Goal: Check status: Check status

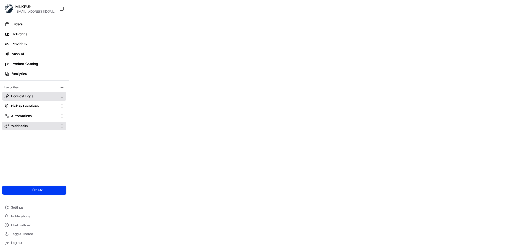
click at [37, 96] on link "Request Logs" at bounding box center [30, 96] width 53 height 5
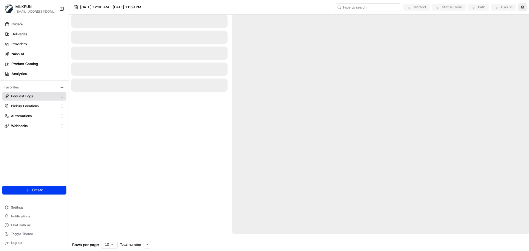
click at [370, 6] on input at bounding box center [368, 7] width 66 height 8
paste input "job_XzGbTh4RjsHd48JTcQWG4J"
type input "job_XzGbTh4RjsHd48JTcQWG4J"
click at [141, 7] on span "24/08/2025 12:00 AM - 24/08/2025 11:59 PM" at bounding box center [110, 7] width 61 height 5
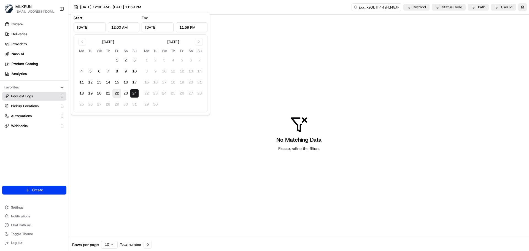
click at [116, 93] on button "22" at bounding box center [116, 93] width 9 height 9
type input "Aug 22, 2025"
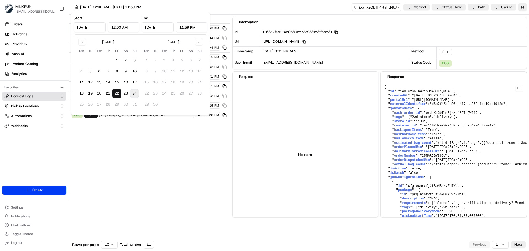
click at [146, 221] on div "Status Method URL 200 GET /v1/jobs/job_XzGbTh4RjsHd48JTcQWG4J 22/08/2025 3:05 P…" at bounding box center [149, 124] width 161 height 219
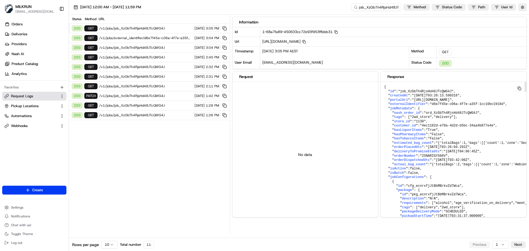
click at [446, 113] on span ""ord_XzGbTh4RjsHd48JTcQWG4J"" at bounding box center [452, 113] width 56 height 4
copy span "ord_XzGbTh4RjsHd48JTcQWG4J"
click at [370, 7] on input "job_XzGbTh4RjsHd48JTcQWG4J" at bounding box center [368, 7] width 66 height 8
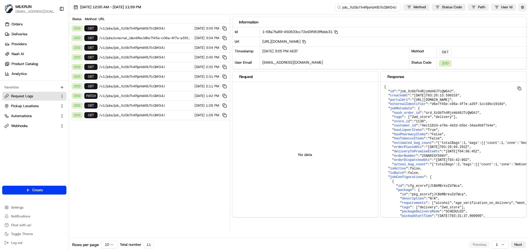
paste input "ord"
type input "ord_XzGbTh4RjsHd48JTcQWG4J"
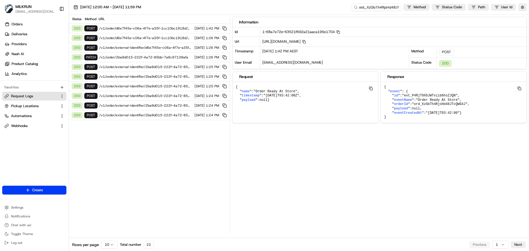
click at [108, 245] on html "MILKRUN bpunie@woolworths.com.au Toggle Sidebar Orders Deliveries Providers Nas…" at bounding box center [264, 125] width 529 height 251
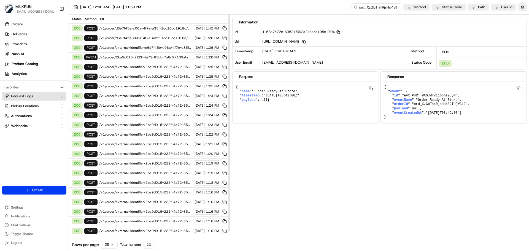
click at [137, 50] on div "200 POST /v1/order/external-identifier/d6e7f45e-c06a-4f7e-a35f-1cc10bc1918d 22/…" at bounding box center [149, 48] width 161 height 10
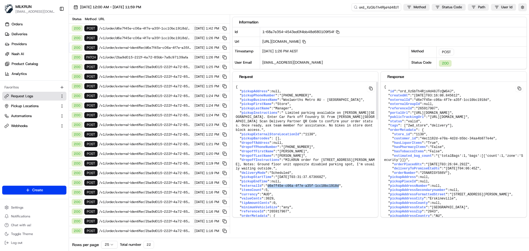
drag, startPoint x: 267, startPoint y: 182, endPoint x: 332, endPoint y: 182, distance: 65.9
click at [332, 184] on span ""d6e7f45e-c06a-4f7e-a35f-1cc10bc1918d"" at bounding box center [304, 186] width 76 height 4
copy span "d6e7f45e-c06a-4f7e-a35f-1cc10bc1918d"
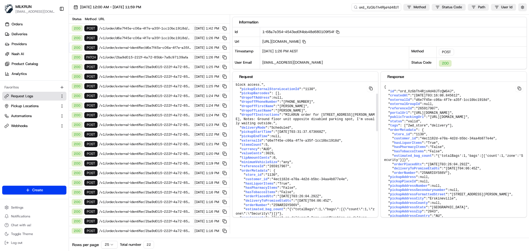
scroll to position [37, 0]
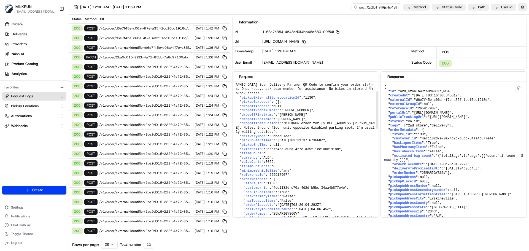
drag, startPoint x: 376, startPoint y: 191, endPoint x: 371, endPoint y: 110, distance: 80.9
click at [376, 110] on div at bounding box center [377, 155] width 2 height 146
copy span "d6e7f45e-c06a-4f7e-a35f-1cc10bc1918d"
click at [26, 34] on span "Deliveries" at bounding box center [20, 34] width 16 height 5
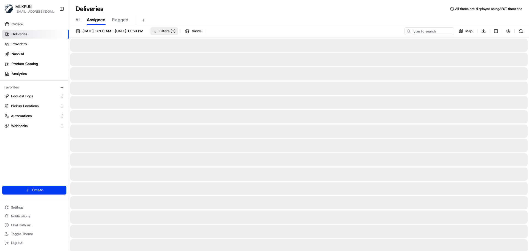
click at [178, 31] on button "Filters ( 1 )" at bounding box center [164, 31] width 28 height 8
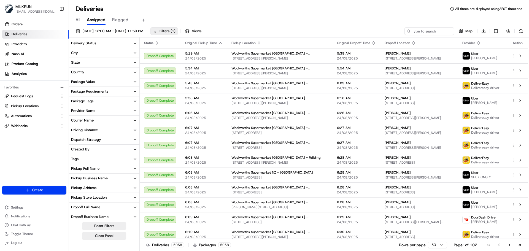
click at [77, 42] on div "Delivery Status" at bounding box center [83, 43] width 25 height 5
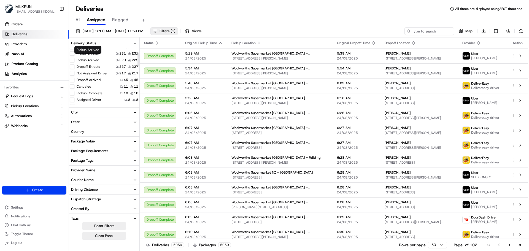
scroll to position [28, 0]
click at [71, 103] on button "Failed" at bounding box center [72, 101] width 4 height 4
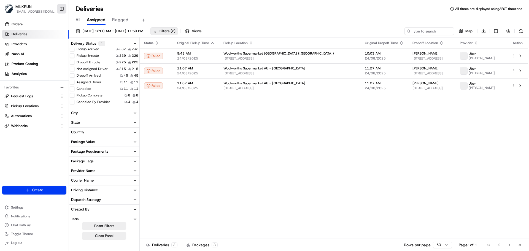
click at [61, 10] on button "Toggle Sidebar" at bounding box center [61, 8] width 9 height 9
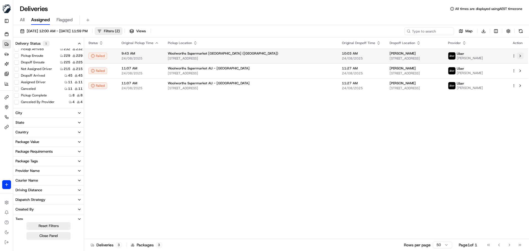
click at [520, 56] on button at bounding box center [520, 56] width 7 height 7
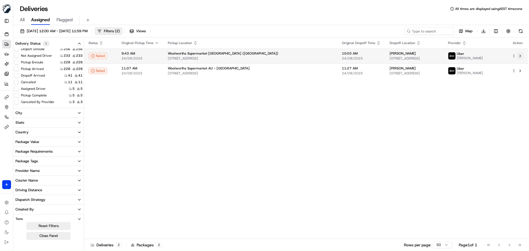
click at [520, 55] on button at bounding box center [520, 56] width 7 height 7
click at [521, 55] on button at bounding box center [520, 56] width 7 height 7
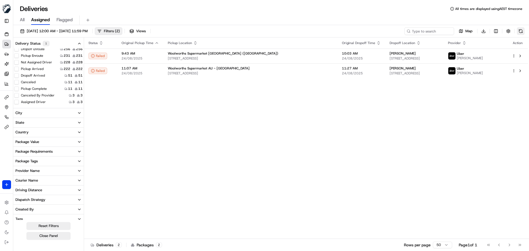
click at [521, 30] on button at bounding box center [521, 31] width 8 height 8
click at [88, 31] on span "24/08/2025 12:00 AM - 24/08/2025 11:59 PM" at bounding box center [57, 31] width 61 height 5
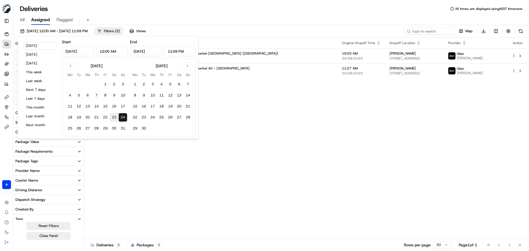
click at [112, 117] on button "23" at bounding box center [114, 117] width 9 height 9
type input "Aug 23, 2025"
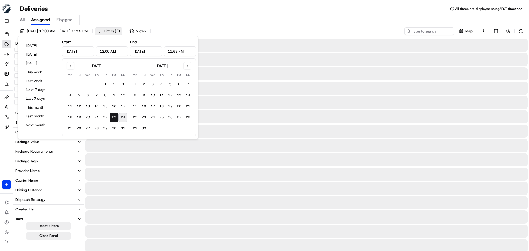
click at [114, 117] on button "23" at bounding box center [114, 117] width 9 height 9
click at [224, 18] on div "All Assigned Flagged" at bounding box center [271, 20] width 516 height 10
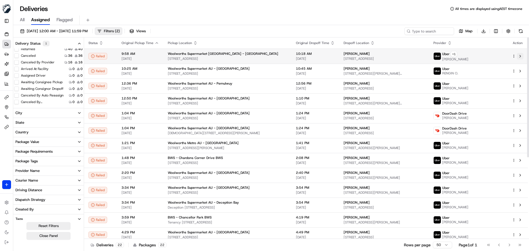
click at [523, 56] on button at bounding box center [520, 56] width 7 height 7
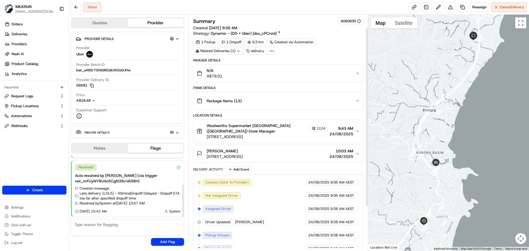
scroll to position [75, 0]
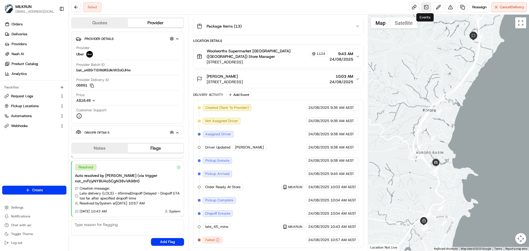
click at [424, 11] on link at bounding box center [426, 7] width 10 height 10
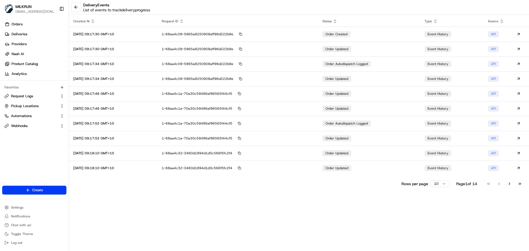
click at [437, 184] on html "MILKRUN bpunie@woolworths.com.au Toggle Sidebar Orders Deliveries Providers Nas…" at bounding box center [264, 125] width 529 height 251
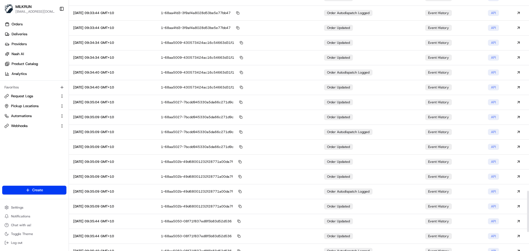
scroll to position [1276, 0]
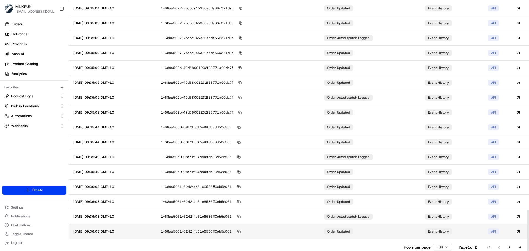
click at [369, 230] on td "order updated" at bounding box center [370, 231] width 101 height 15
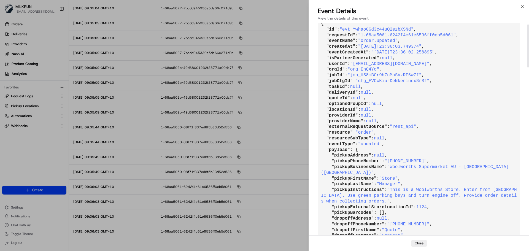
scroll to position [0, 0]
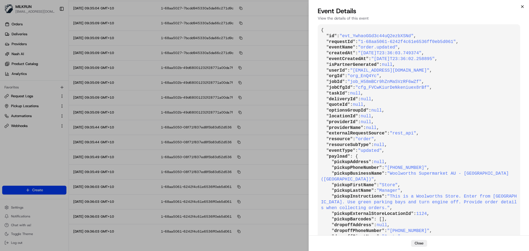
click at [520, 7] on icon "button" at bounding box center [522, 6] width 4 height 4
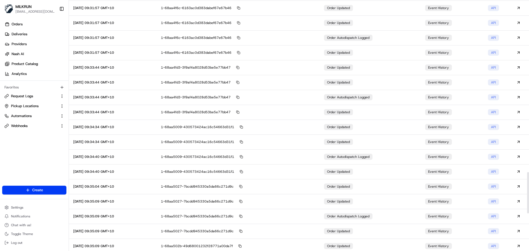
scroll to position [1276, 0]
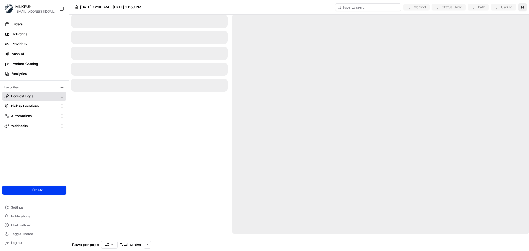
click at [370, 8] on input at bounding box center [368, 7] width 66 height 8
paste input "job_H58mBCr9hZnMaSVzRF6wZf"
type input "job_H58mBCr9hZnMaSVzRF6wZf"
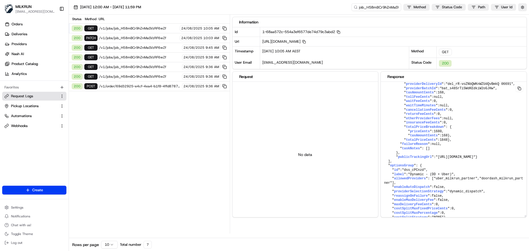
scroll to position [2368, 0]
drag, startPoint x: 526, startPoint y: 115, endPoint x: 522, endPoint y: 218, distance: 103.7
click at [525, 218] on div at bounding box center [526, 219] width 2 height 8
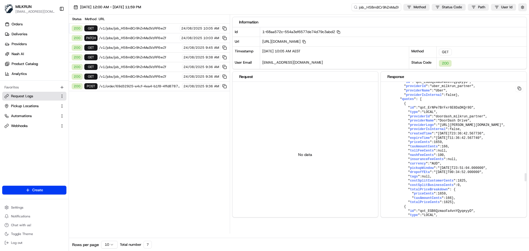
scroll to position [1679, 0]
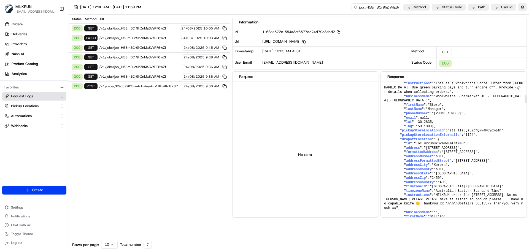
scroll to position [218, 0]
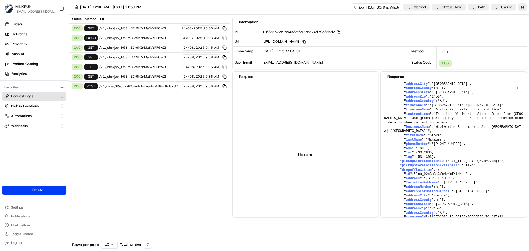
click at [111, 27] on span "/v1/jobs/job_H58mBCr9hZnMaSVzRF6wZf" at bounding box center [138, 28] width 79 height 4
click at [375, 8] on input "job_H58mBCr9hZnMaSVzRF6wZf" at bounding box center [368, 7] width 66 height 8
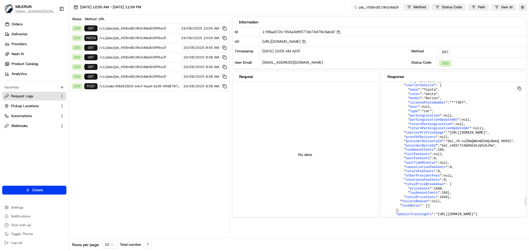
scroll to position [2087, 0]
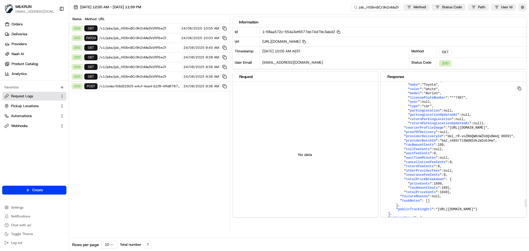
drag, startPoint x: 525, startPoint y: 97, endPoint x: 527, endPoint y: 202, distance: 105.0
click at [527, 202] on div at bounding box center [526, 203] width 2 height 8
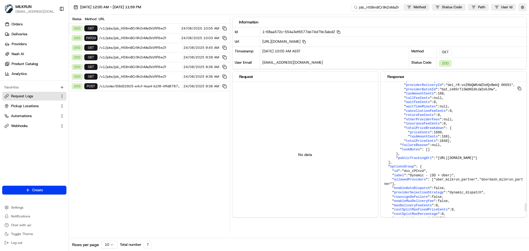
scroll to position [2170, 0]
drag, startPoint x: 447, startPoint y: 157, endPoint x: 466, endPoint y: 156, distance: 18.8
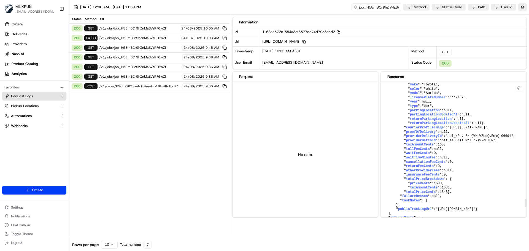
scroll to position [2087, 0]
drag, startPoint x: 423, startPoint y: 118, endPoint x: 450, endPoint y: 120, distance: 26.5
drag, startPoint x: 405, startPoint y: 101, endPoint x: 435, endPoint y: 100, distance: 30.6
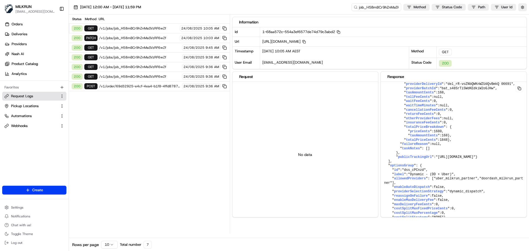
scroll to position [2418, 0]
drag, startPoint x: 397, startPoint y: 146, endPoint x: 425, endPoint y: 144, distance: 27.6
click at [122, 48] on span "/v1/jobs/job_H58mBCr9hZnMaSVzRF6wZf" at bounding box center [139, 47] width 81 height 4
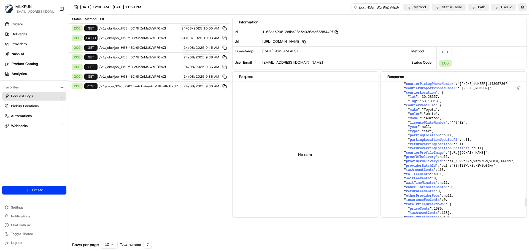
scroll to position [1968, 0]
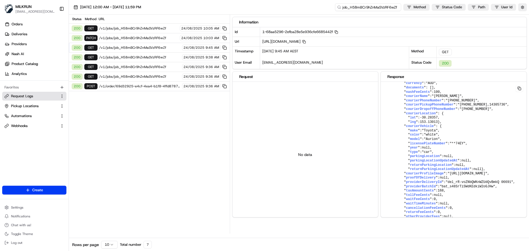
click at [381, 9] on input "job_H58mBCr9hZnMaSVzRF6wZf" at bounding box center [368, 7] width 66 height 8
paste input "iLuMMuXSRtFdbBSgTH2may"
type input "job_iLuMMuXSRtFdbBSgTH2may"
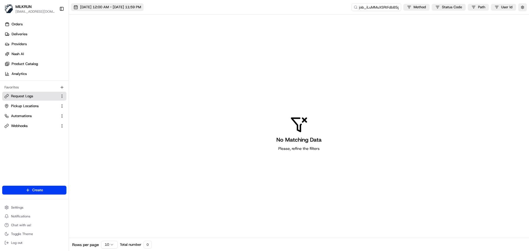
click at [110, 7] on span "24/08/2025 12:00 AM - 24/08/2025 11:59 PM" at bounding box center [110, 7] width 61 height 5
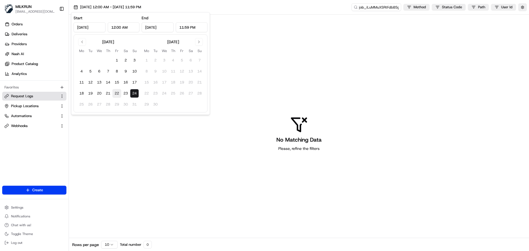
click at [115, 93] on button "22" at bounding box center [116, 93] width 9 height 9
type input "Aug 22, 2025"
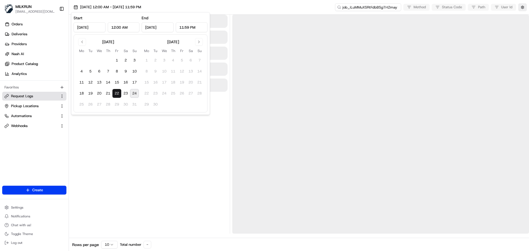
click at [365, 8] on input "job_iLuMMuXSRtFdbBSgTH2may" at bounding box center [368, 7] width 66 height 8
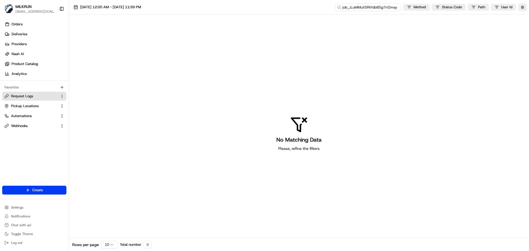
click at [365, 8] on input "job_iLuMMuXSRtFdbBSgTH2may" at bounding box center [368, 7] width 66 height 8
click at [125, 9] on span "22/08/2025 12:00 AM - 22/08/2025 11:59 PM" at bounding box center [110, 7] width 61 height 5
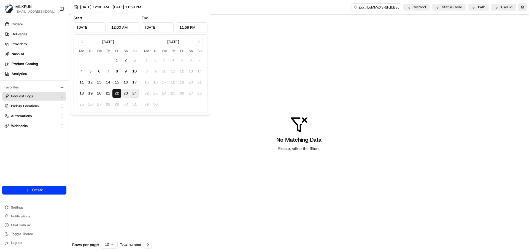
click at [126, 93] on button "23" at bounding box center [125, 93] width 9 height 9
type input "Aug 23, 2025"
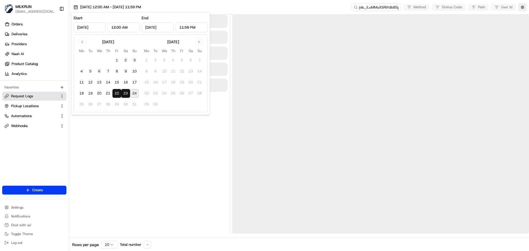
click at [126, 93] on button "23" at bounding box center [125, 93] width 9 height 9
type input "Aug 23, 2025"
click at [209, 147] on div at bounding box center [149, 124] width 157 height 219
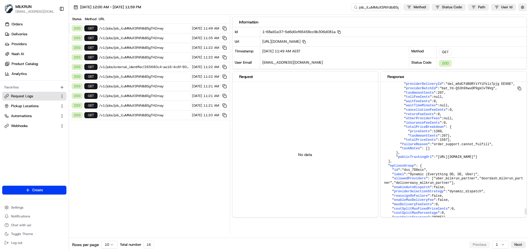
scroll to position [2894, 0]
drag, startPoint x: 410, startPoint y: 166, endPoint x: 452, endPoint y: 165, distance: 41.9
drag, startPoint x: 401, startPoint y: 128, endPoint x: 484, endPoint y: 130, distance: 83.0
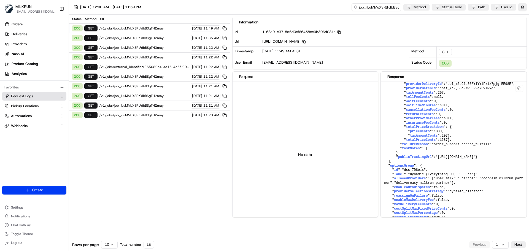
click at [128, 69] on span "/v1/jobs/external_identifier/265680c4-ae16-4c6f-90bf-b2321693649d" at bounding box center [144, 67] width 90 height 4
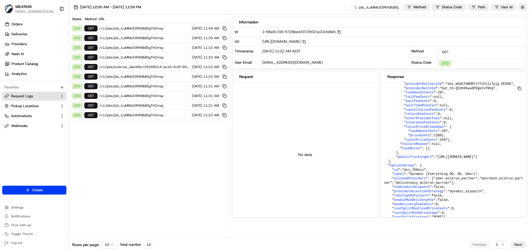
drag, startPoint x: 374, startPoint y: 42, endPoint x: 452, endPoint y: 43, distance: 77.5
click at [306, 43] on span "https://api.ap-southeast-2.usenash.com/v1/jobs/external_identifier/265680c4-ae1…" at bounding box center [284, 41] width 44 height 5
copy span "265680c4-ae16-4c6f-90bf-b2321693649d"
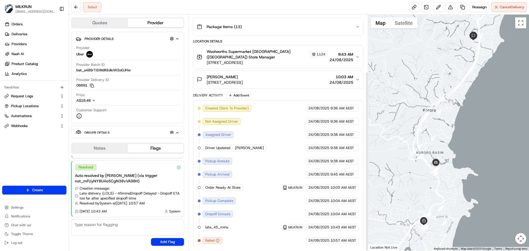
scroll to position [75, 0]
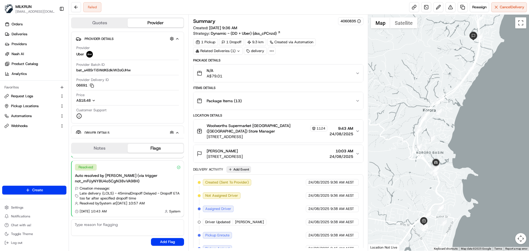
scroll to position [75, 0]
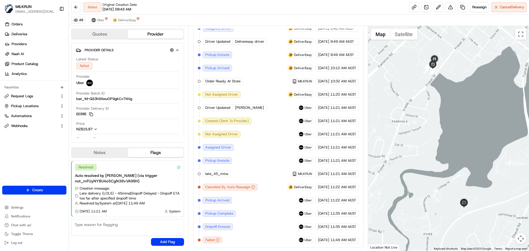
drag, startPoint x: 140, startPoint y: 0, endPoint x: 280, endPoint y: 18, distance: 141.5
click at [280, 18] on div "All Uber DeliverEasy" at bounding box center [299, 20] width 460 height 11
